Goal: Information Seeking & Learning: Find specific fact

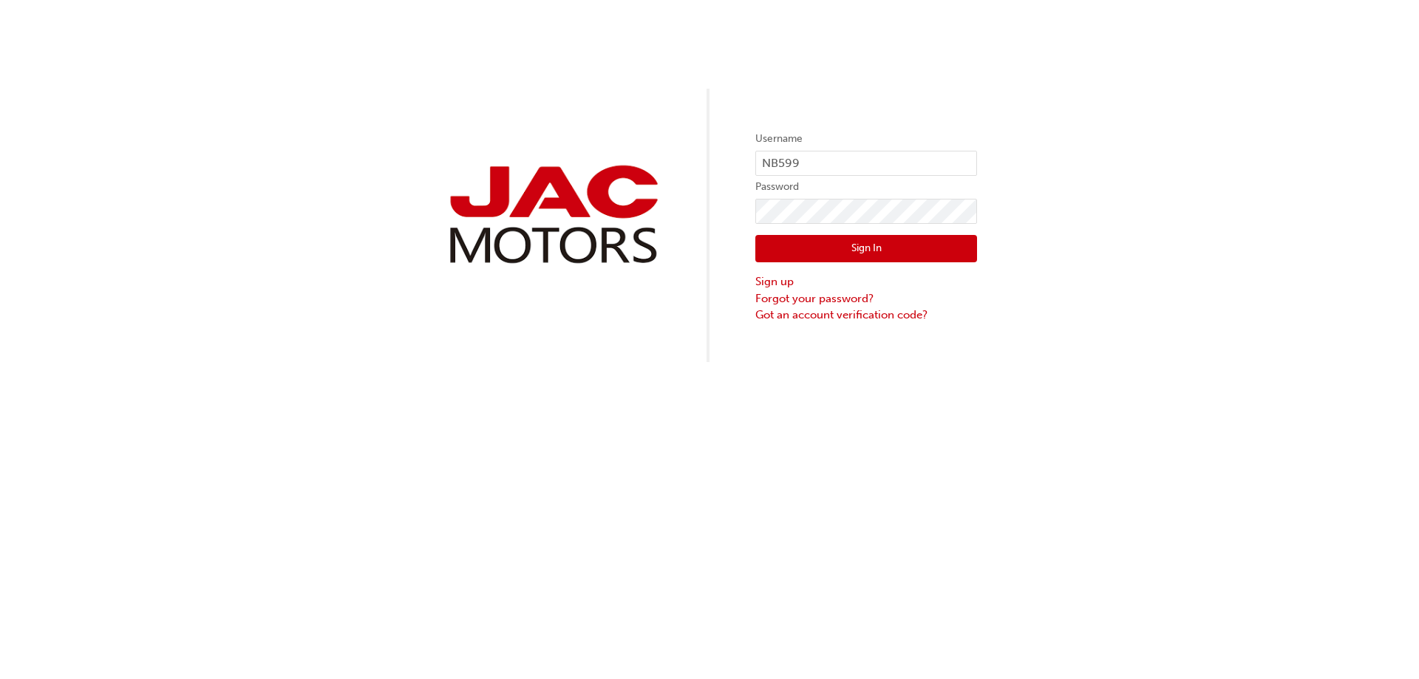
click at [828, 247] on button "Sign In" at bounding box center [866, 249] width 222 height 28
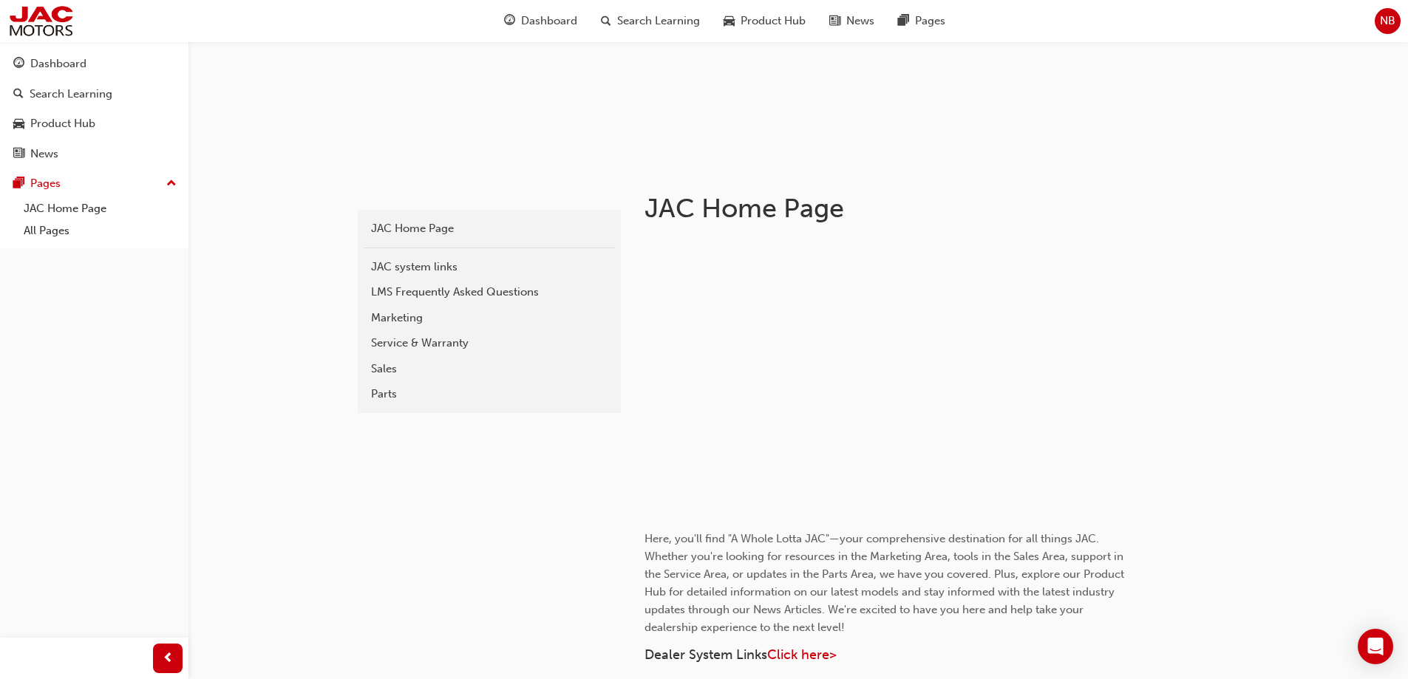
scroll to position [74, 0]
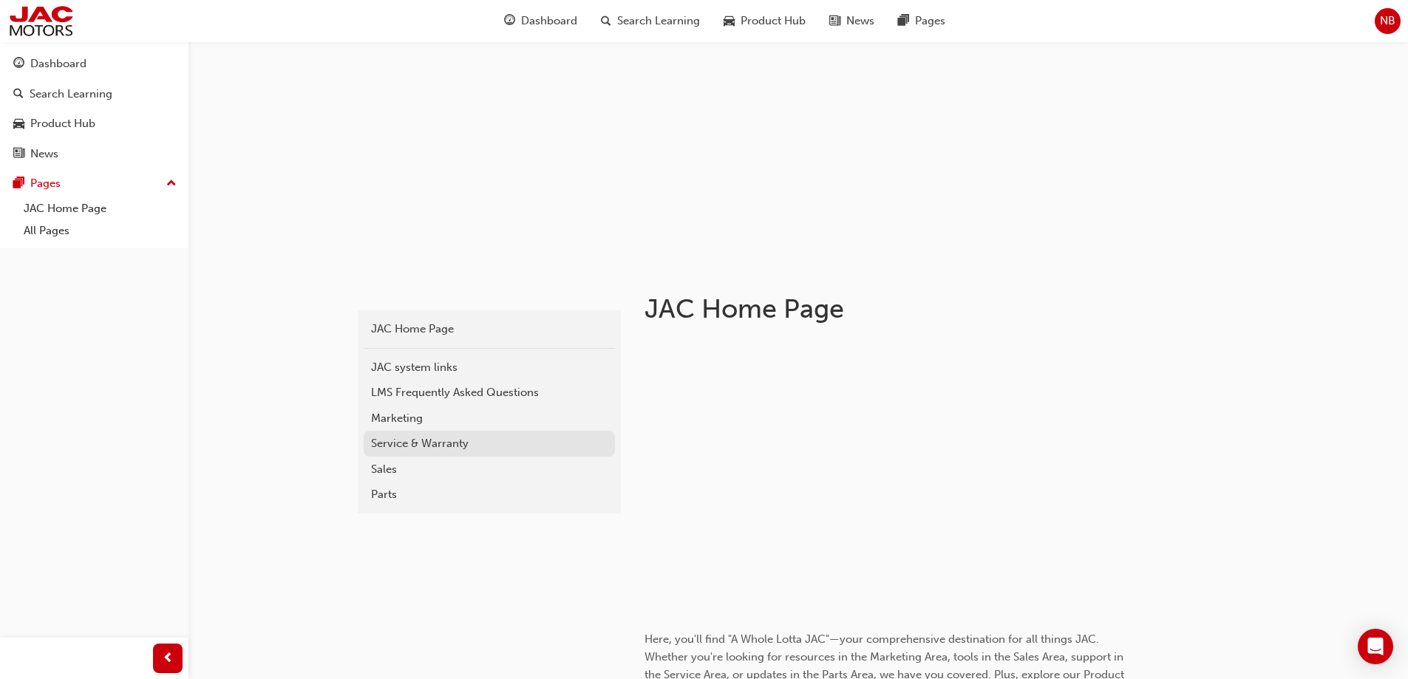
click at [408, 445] on div "Service & Warranty" at bounding box center [489, 443] width 236 height 17
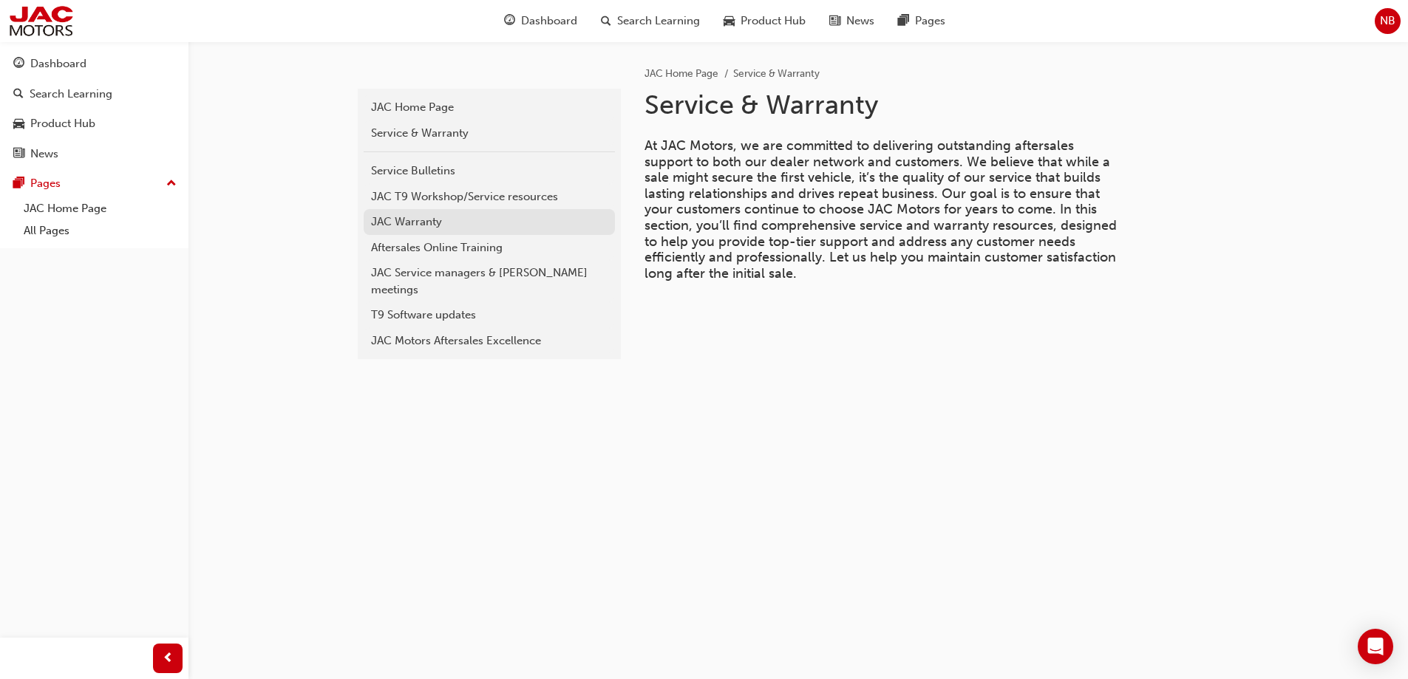
click at [415, 226] on div "JAC Warranty" at bounding box center [489, 222] width 236 height 17
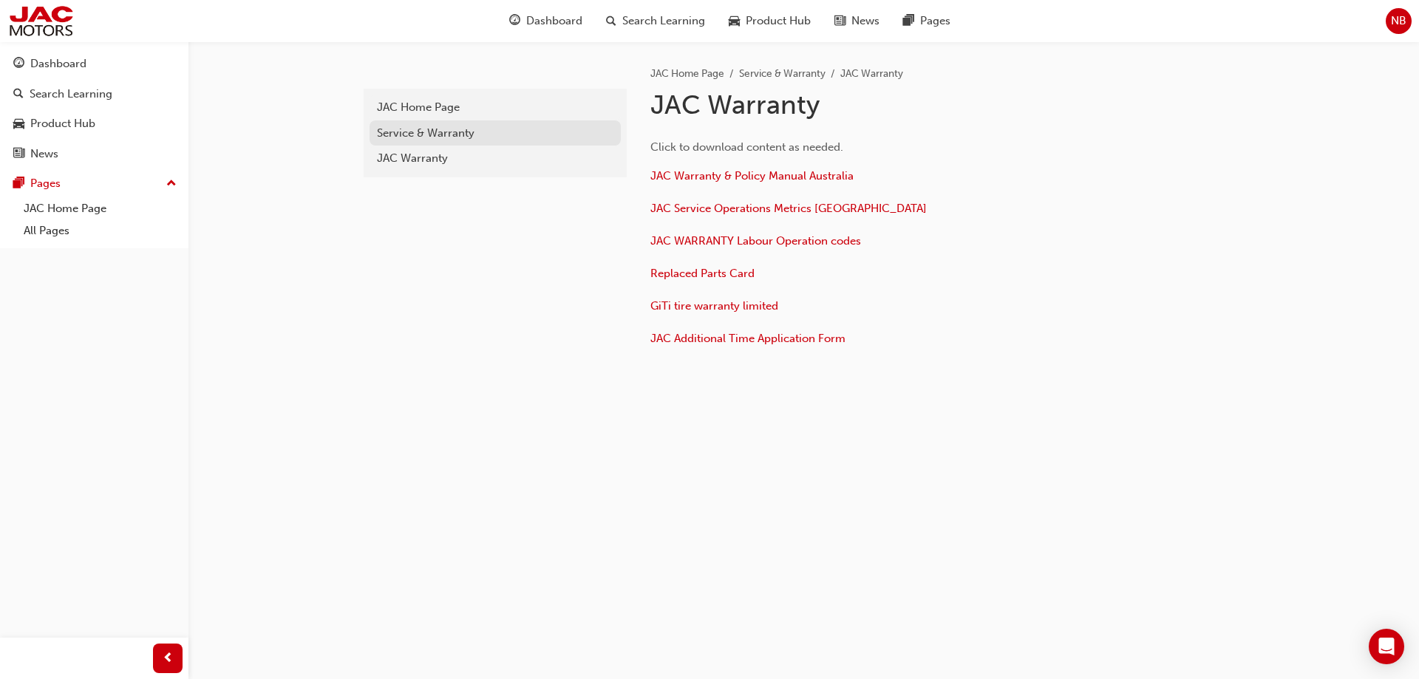
click at [420, 132] on div "Service & Warranty" at bounding box center [495, 133] width 236 height 17
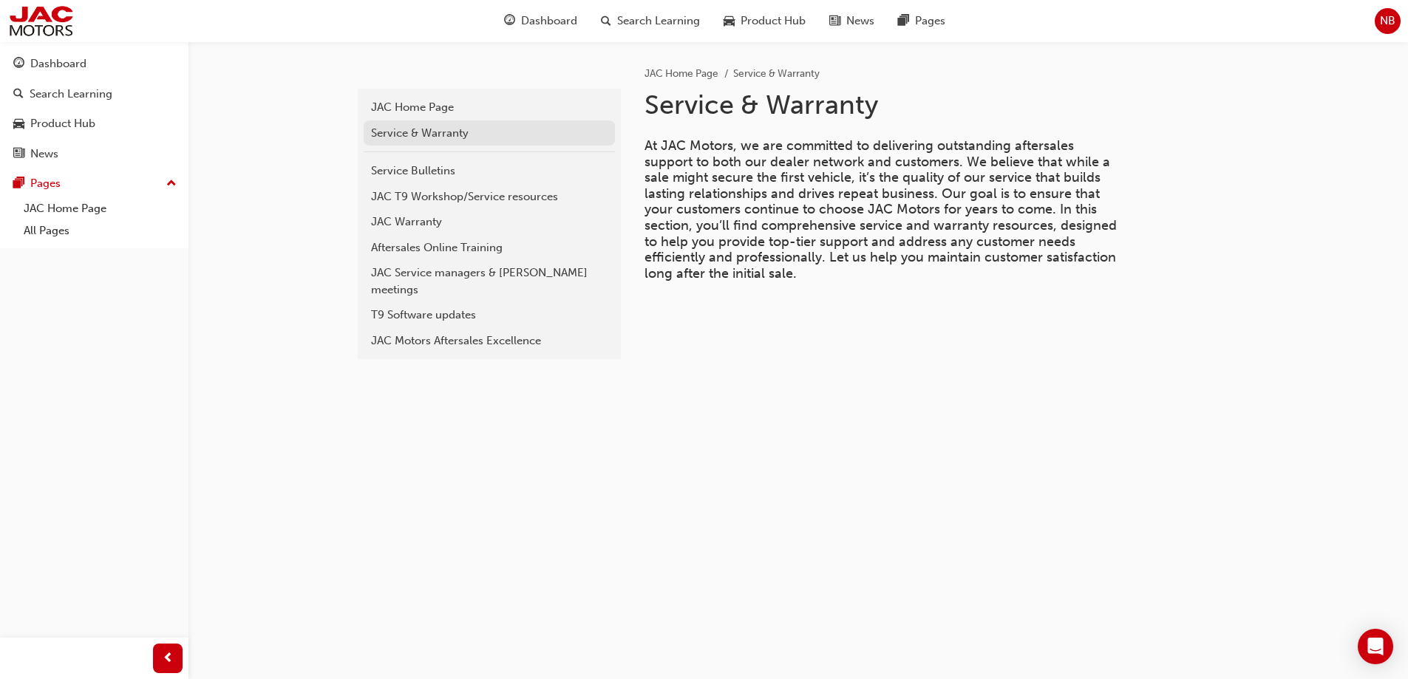
click at [424, 132] on div "Service & Warranty" at bounding box center [489, 133] width 236 height 17
click at [429, 105] on div "JAC Home Page" at bounding box center [489, 107] width 236 height 17
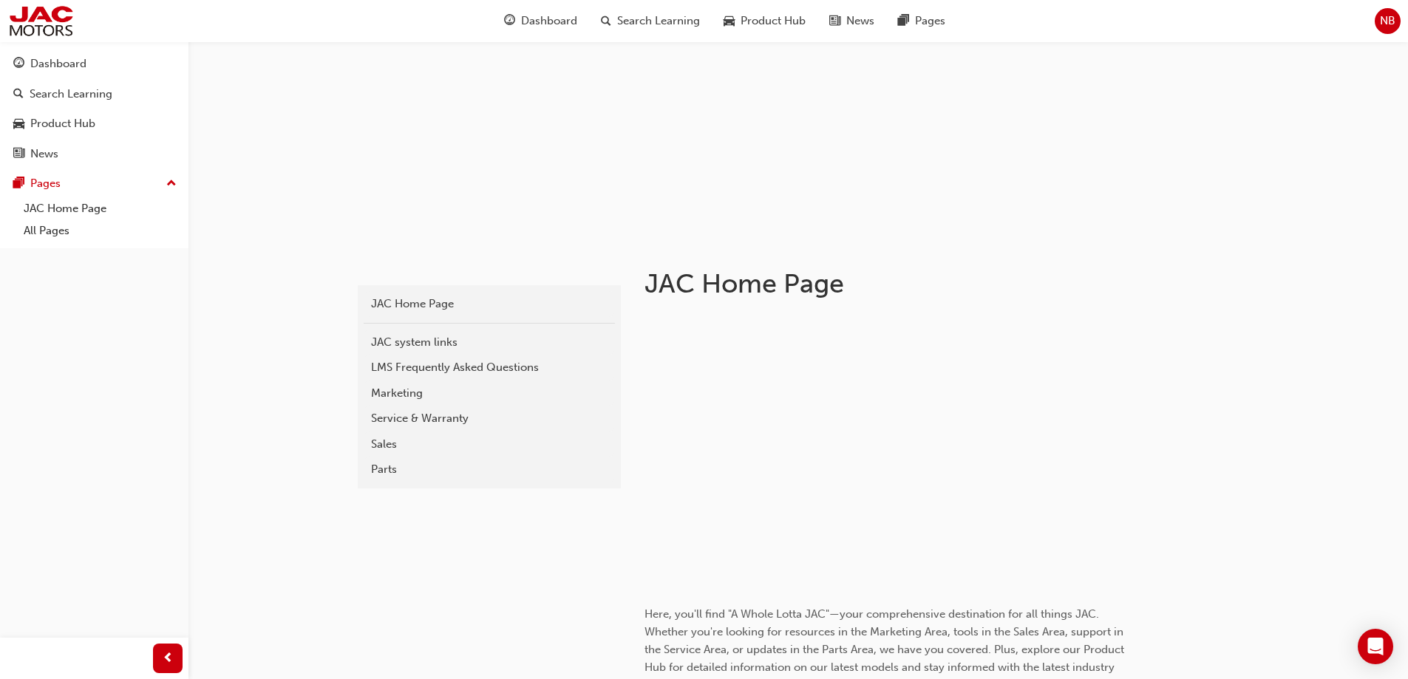
scroll to position [98, 0]
click at [416, 421] on div "Service & Warranty" at bounding box center [489, 420] width 236 height 17
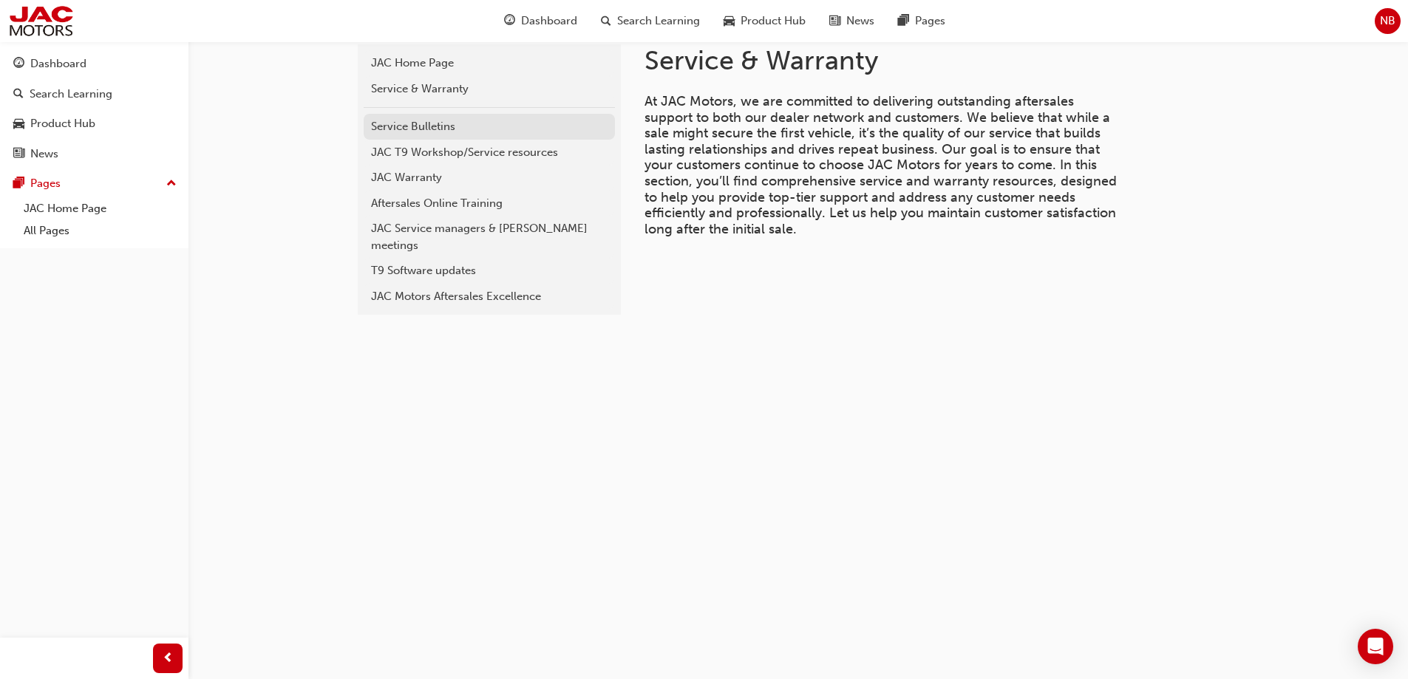
click at [434, 129] on div "Service Bulletins" at bounding box center [489, 126] width 236 height 17
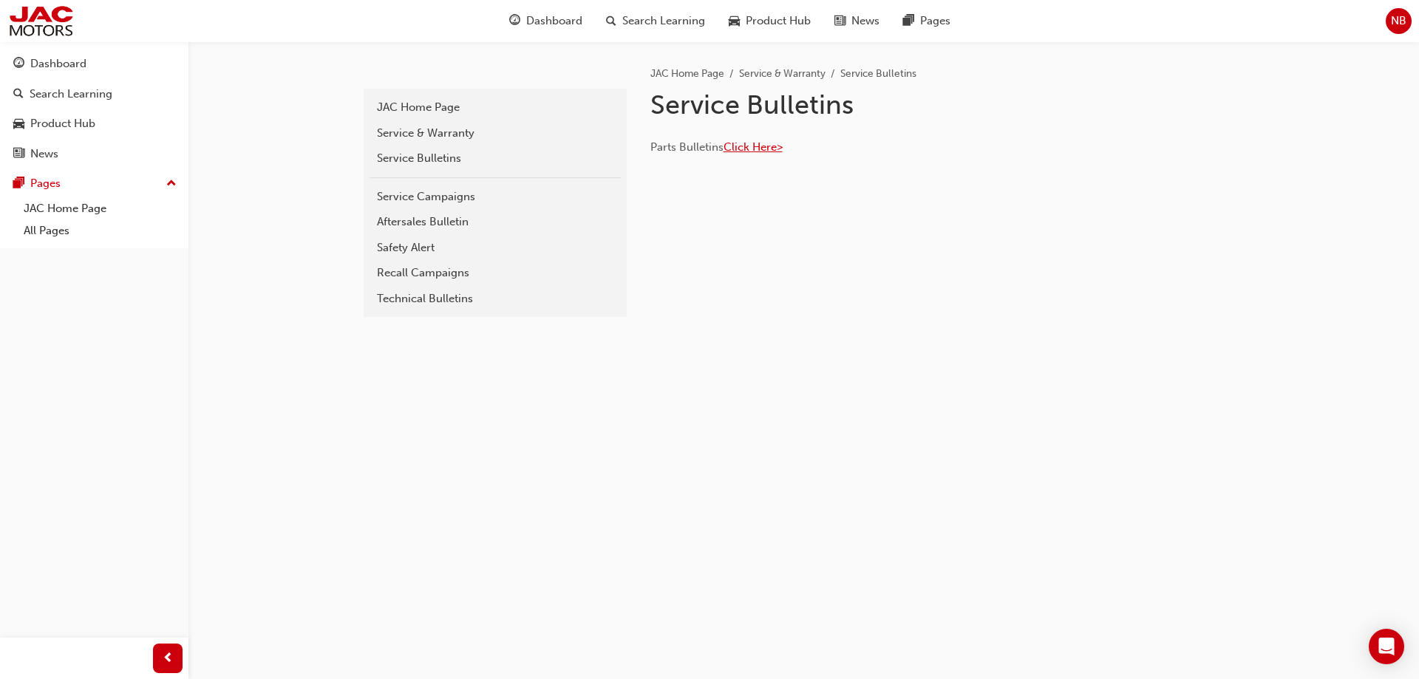
click at [758, 149] on span "Click Here>" at bounding box center [752, 146] width 59 height 13
click at [440, 221] on div "Aftersales Bulletin" at bounding box center [495, 222] width 236 height 17
click at [423, 246] on div "Safety Alert" at bounding box center [495, 247] width 236 height 17
click at [425, 275] on div "Recall Campaigns" at bounding box center [495, 273] width 236 height 17
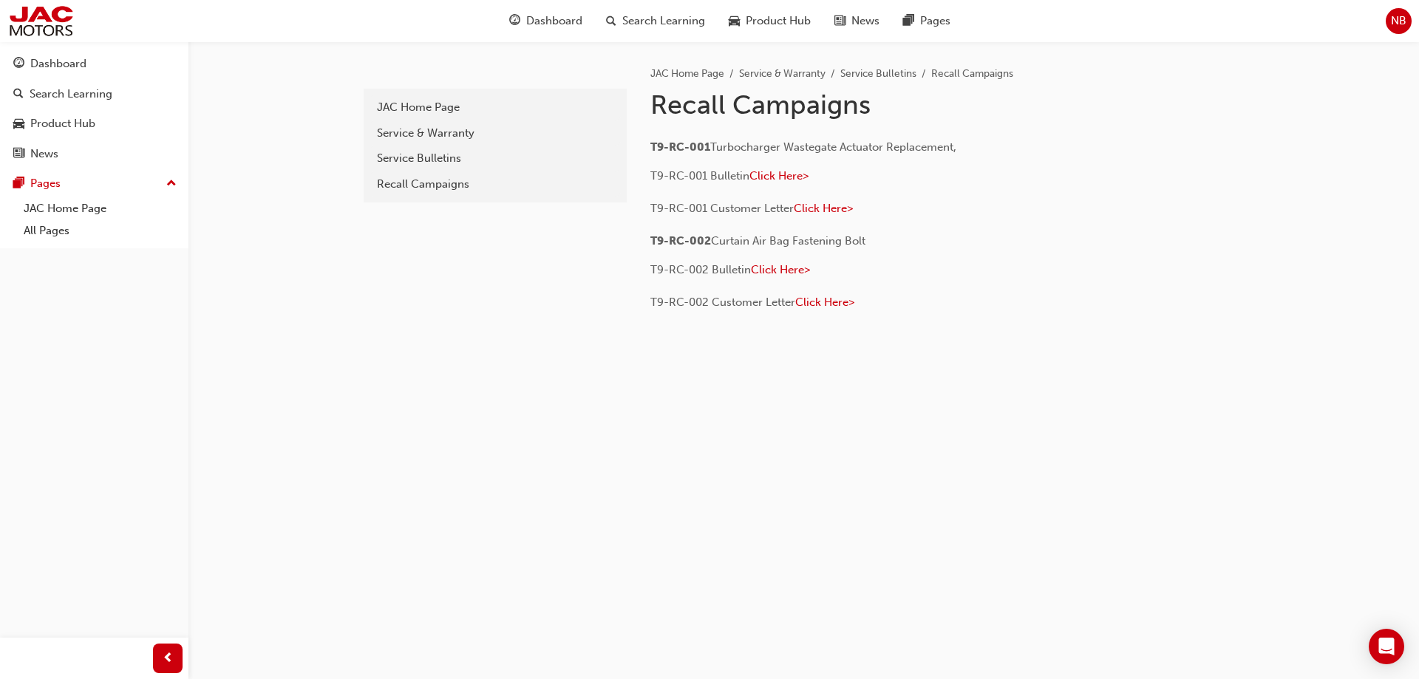
click at [871, 242] on p "T9-RC-002 Curtain Air Bag Fastening Bolt" at bounding box center [890, 241] width 480 height 18
click at [898, 238] on p "T9-RC-002 Curtain Air Bag Fastening Bolt" at bounding box center [890, 241] width 480 height 18
click at [815, 236] on span "Curtain Air Bag Fastening Bolt" at bounding box center [788, 240] width 154 height 13
drag, startPoint x: 759, startPoint y: 234, endPoint x: 701, endPoint y: 234, distance: 57.6
click at [748, 234] on span "Curtain Air Bag Fastening Bolt" at bounding box center [788, 240] width 154 height 13
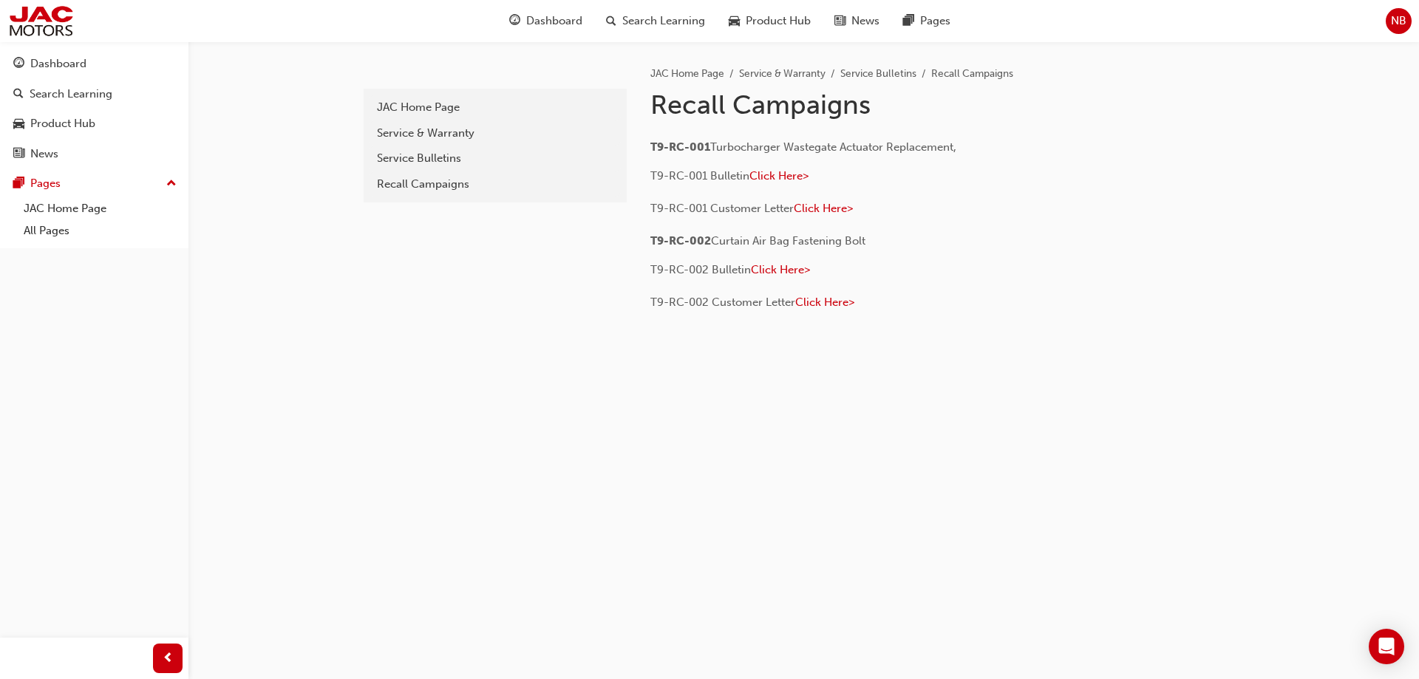
drag, startPoint x: 701, startPoint y: 234, endPoint x: 681, endPoint y: 239, distance: 20.6
click at [700, 234] on span "T9-RC-002" at bounding box center [680, 240] width 61 height 13
click at [681, 239] on span "T9-RC-002" at bounding box center [680, 240] width 61 height 13
click at [677, 239] on span "T9-RC-002" at bounding box center [680, 240] width 61 height 13
drag, startPoint x: 649, startPoint y: 236, endPoint x: 881, endPoint y: 238, distance: 232.0
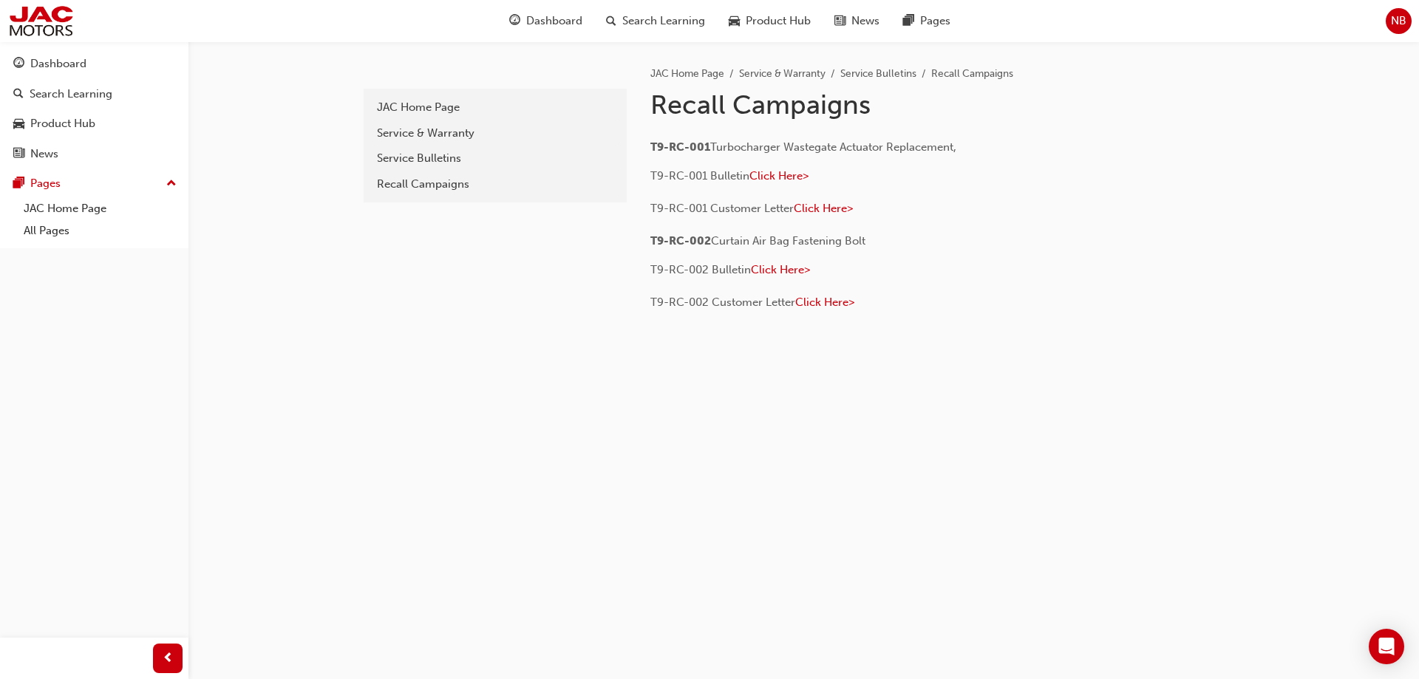
click at [881, 238] on div "JAC Home Page Service & Warranty Service Bulletins Recall Campaigns Recall Camp…" at bounding box center [937, 183] width 621 height 284
copy p "T9-RC-002 Curtain Air Bag Fastening Bolt"
click at [764, 394] on div "recall-campaigns JAC Home Page Service & Warranty Service Bulletins Recall Camp…" at bounding box center [804, 230] width 887 height 379
